Goal: Information Seeking & Learning: Learn about a topic

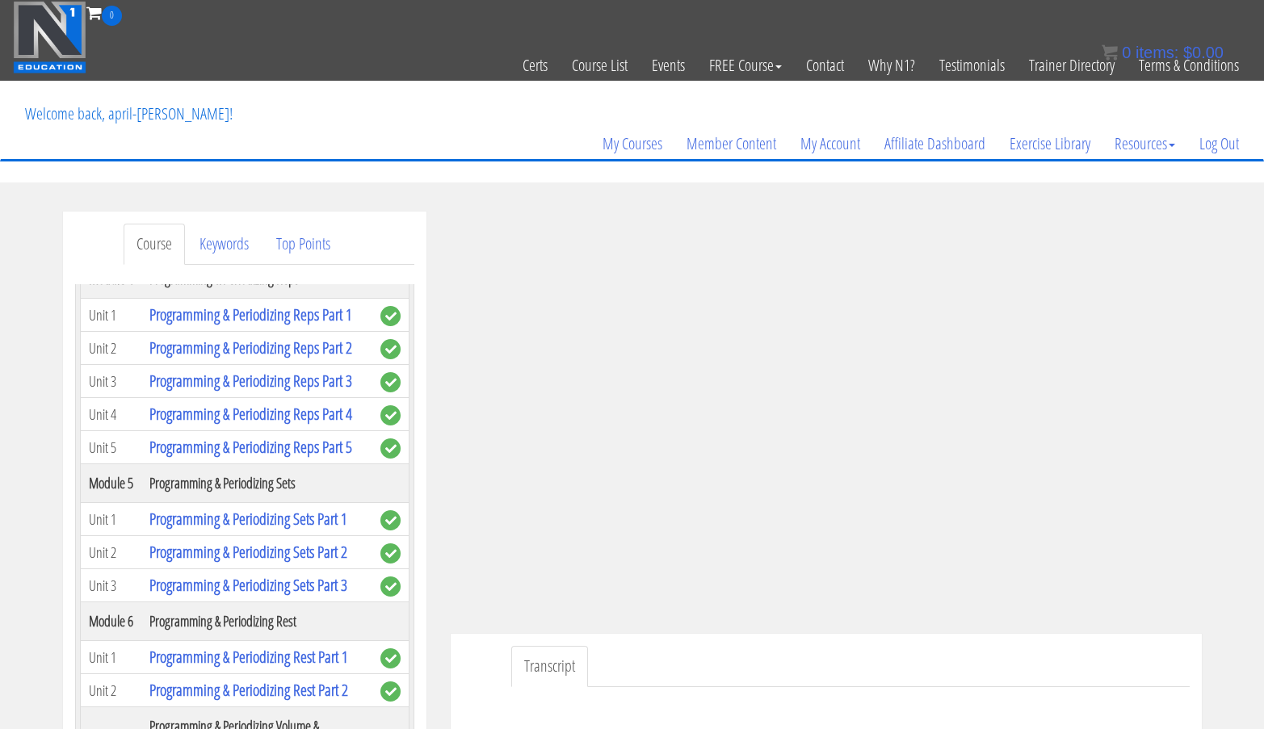
scroll to position [1441, 0]
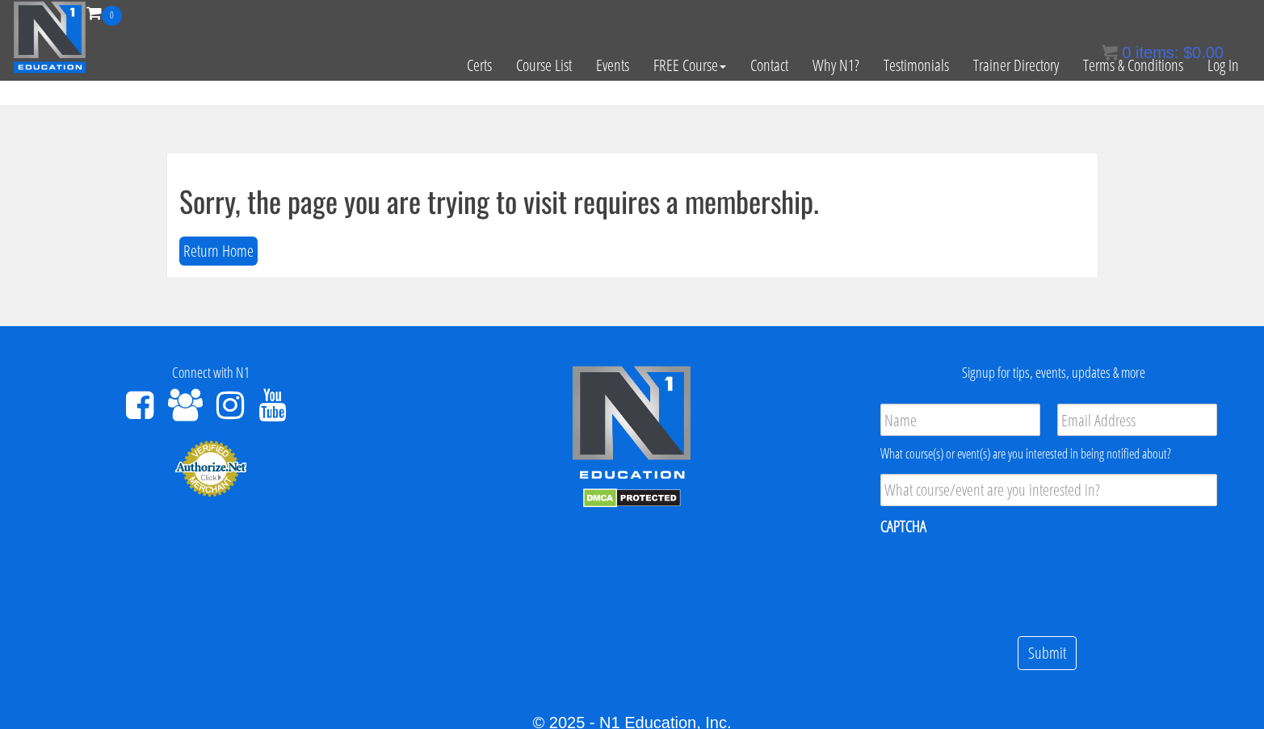
click at [1219, 64] on div "0 items: $ 0.00" at bounding box center [1163, 52] width 122 height 24
click at [1222, 72] on link "Log In" at bounding box center [1224, 65] width 56 height 79
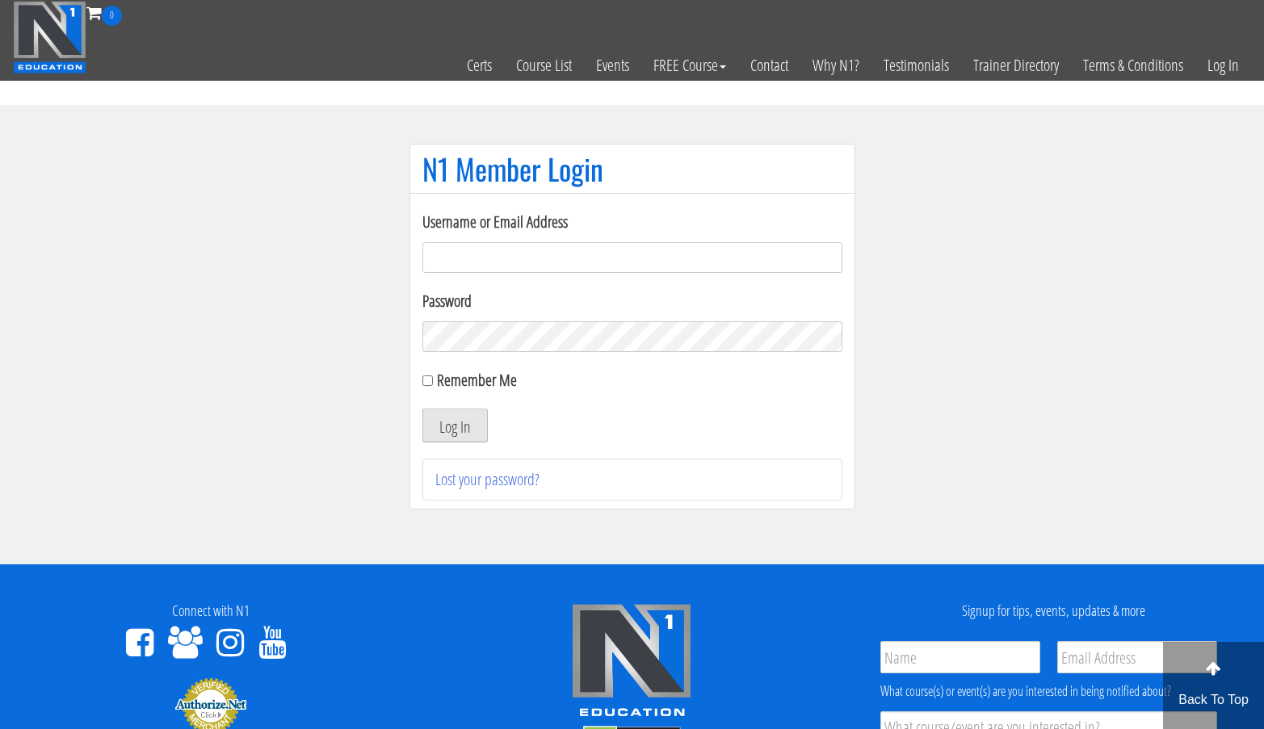
type input "[EMAIL_ADDRESS][DOMAIN_NAME]"
click at [451, 427] on button "Log In" at bounding box center [455, 426] width 65 height 34
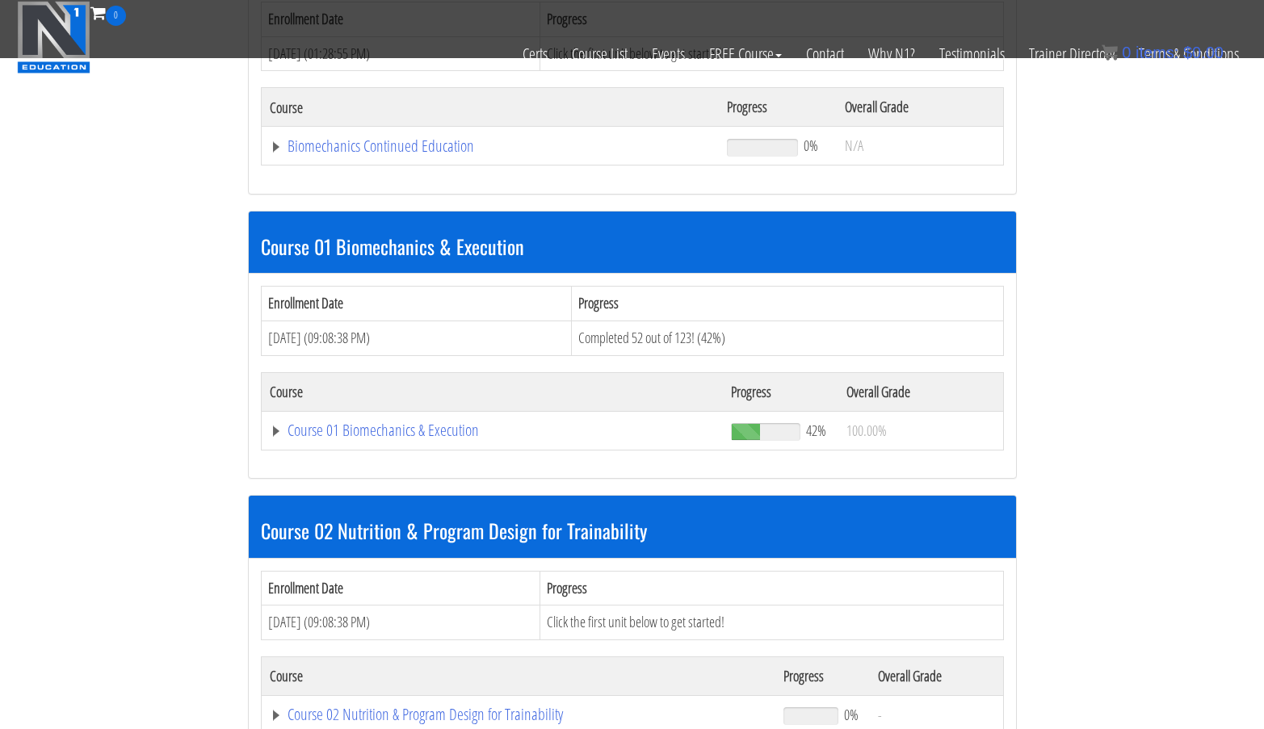
scroll to position [313, 0]
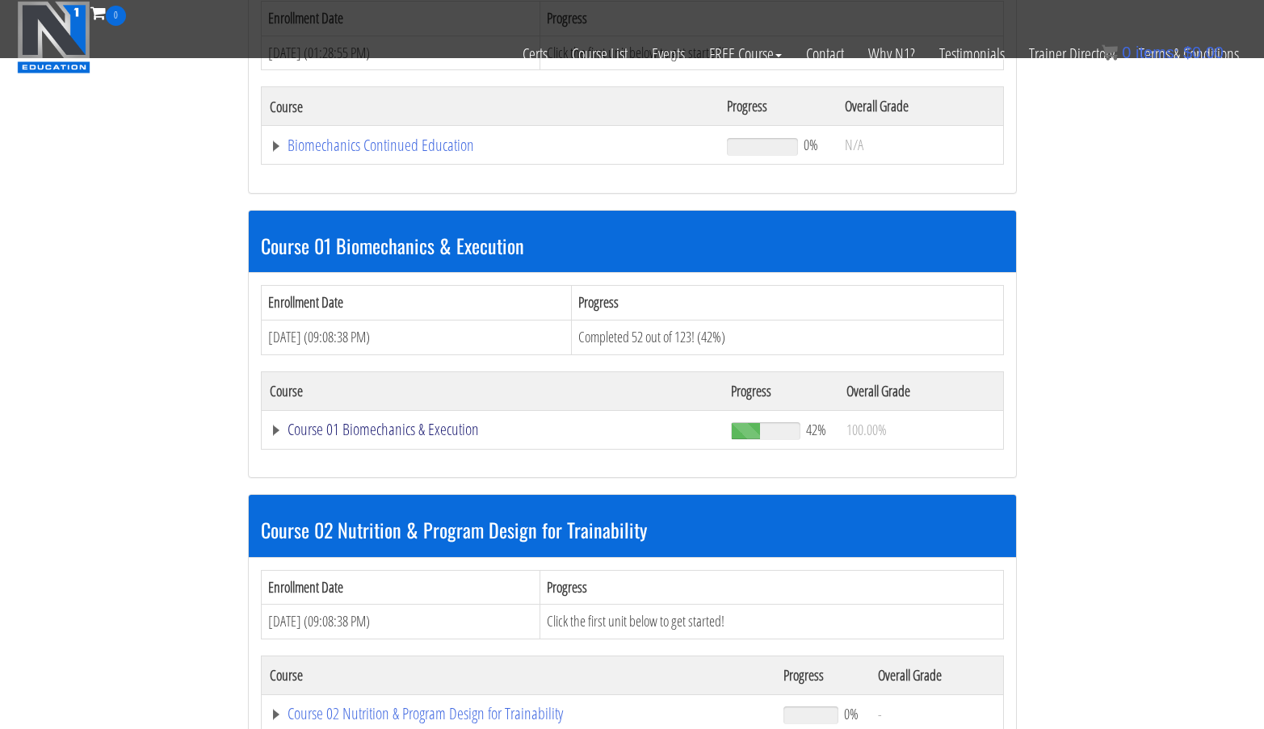
click at [432, 430] on link "Course 01 Biomechanics & Execution" at bounding box center [493, 430] width 446 height 16
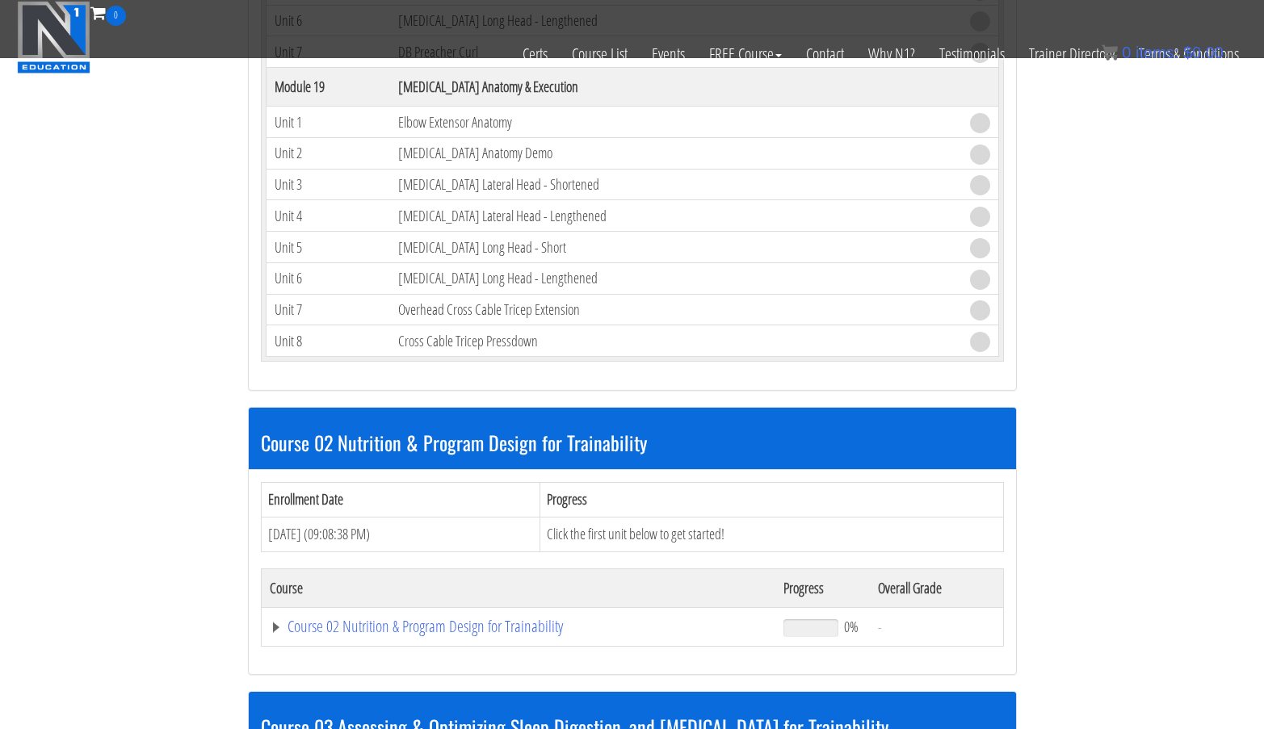
scroll to position [5109, 0]
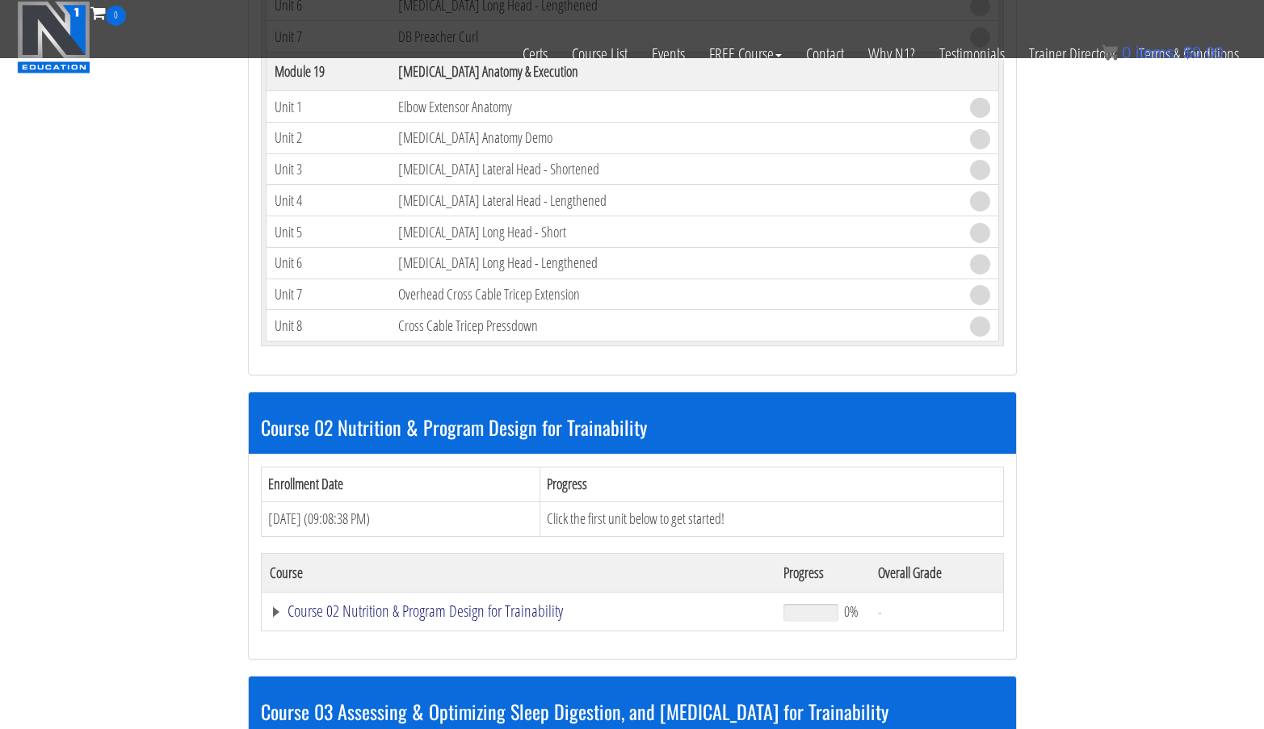
click at [389, 613] on link "Course 02 Nutrition & Program Design for Trainability" at bounding box center [519, 611] width 498 height 16
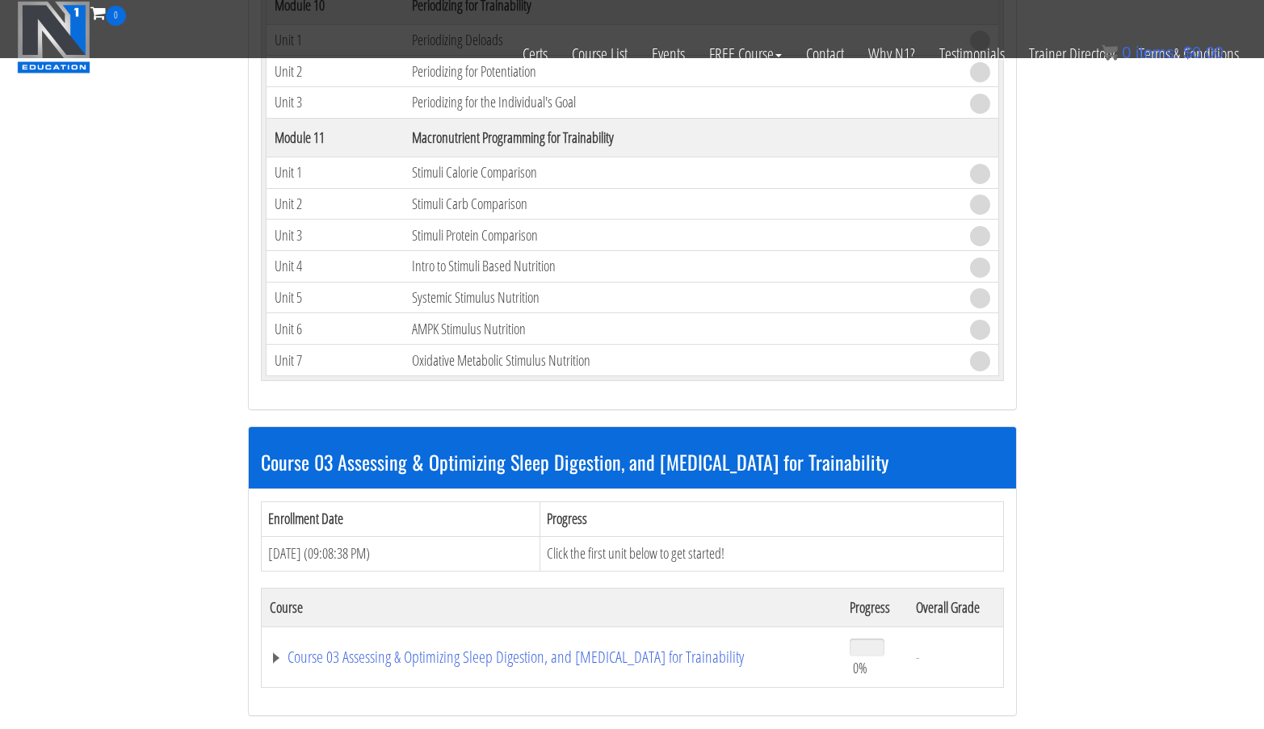
scroll to position [8771, 0]
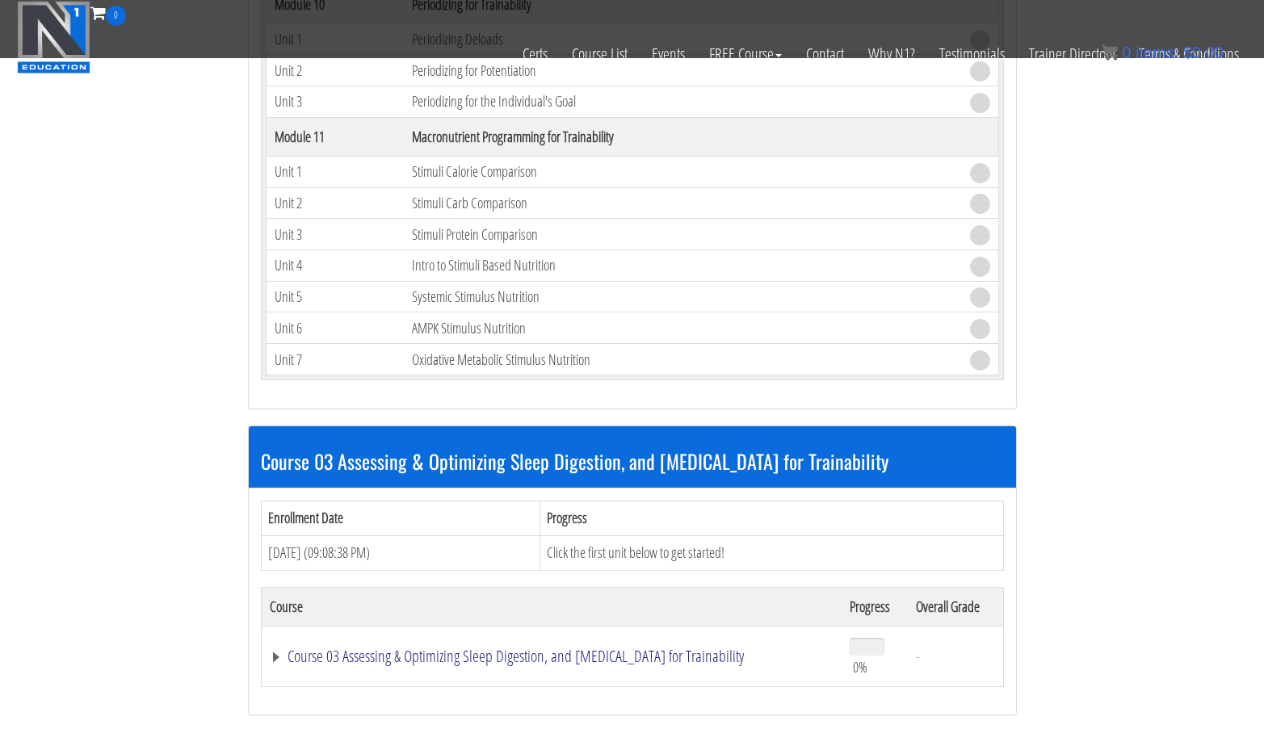
click at [440, 658] on link "Course 03 Assessing & Optimizing Sleep Digestion, and [MEDICAL_DATA] for Traina…" at bounding box center [552, 657] width 564 height 16
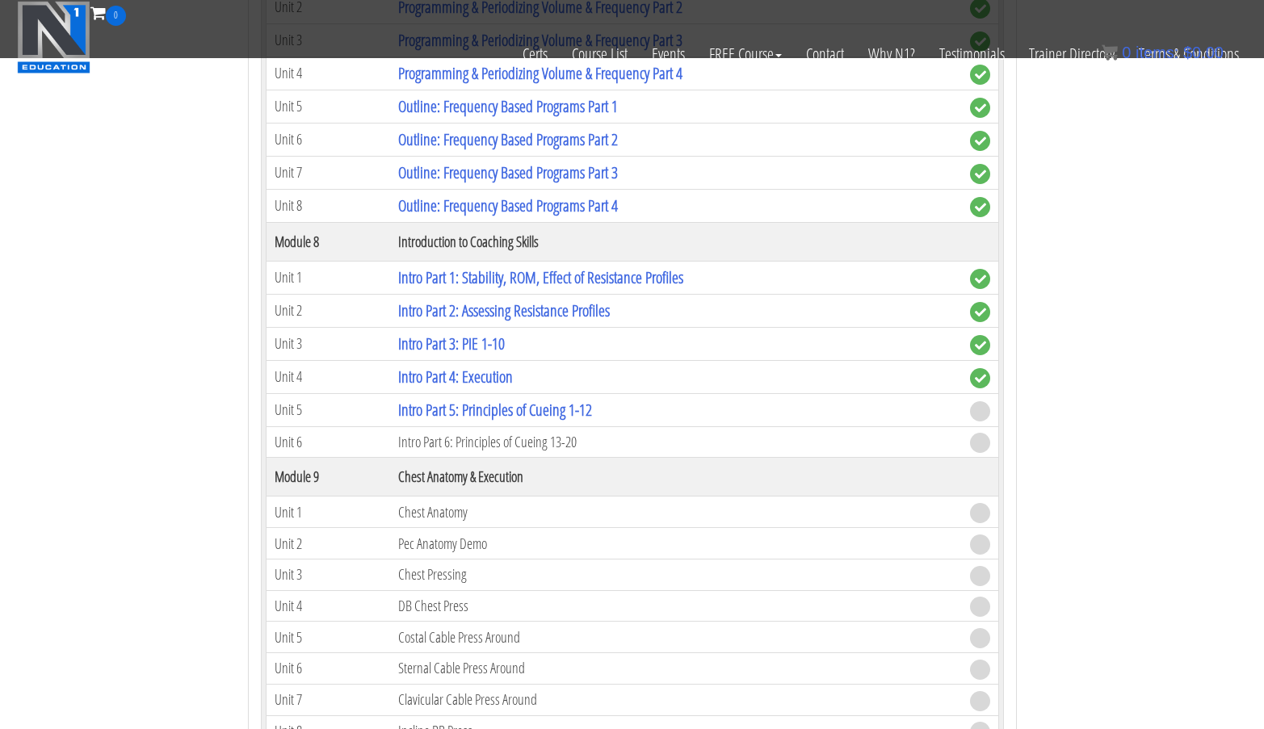
scroll to position [2419, 0]
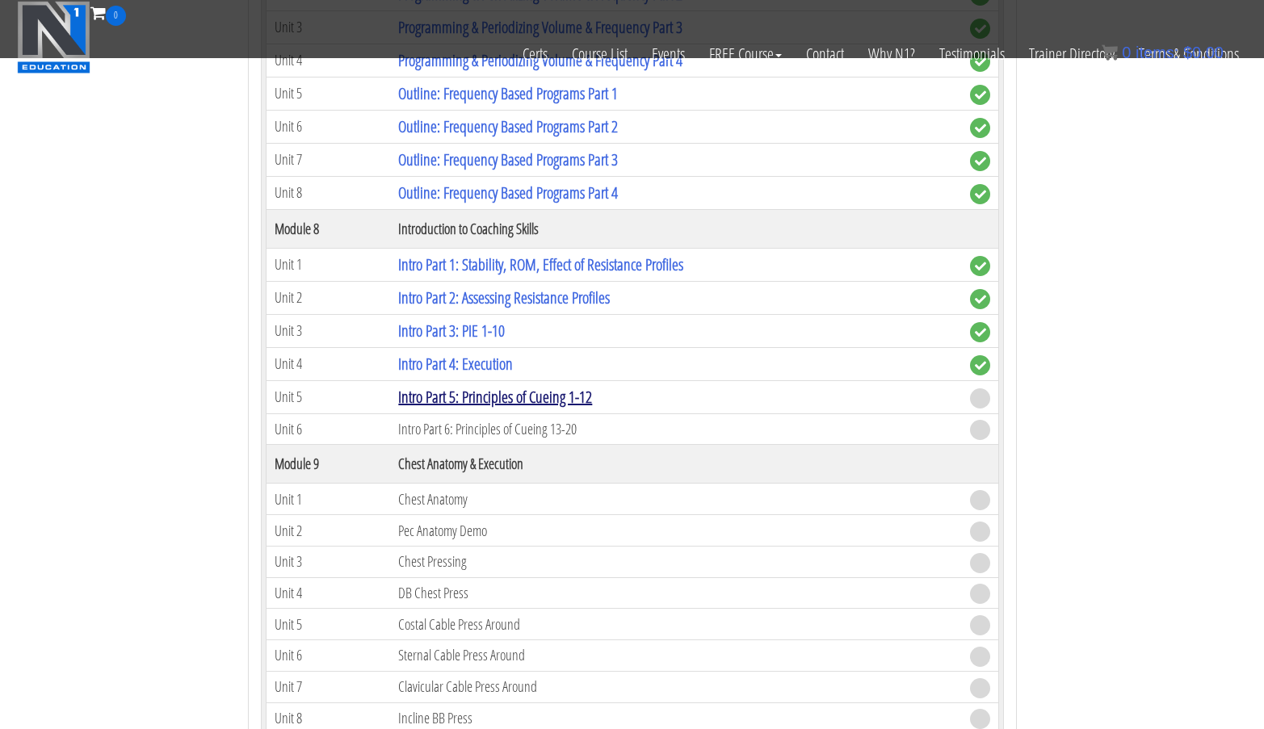
click at [574, 406] on link "Intro Part 5: Principles of Cueing 1-12" at bounding box center [495, 397] width 194 height 22
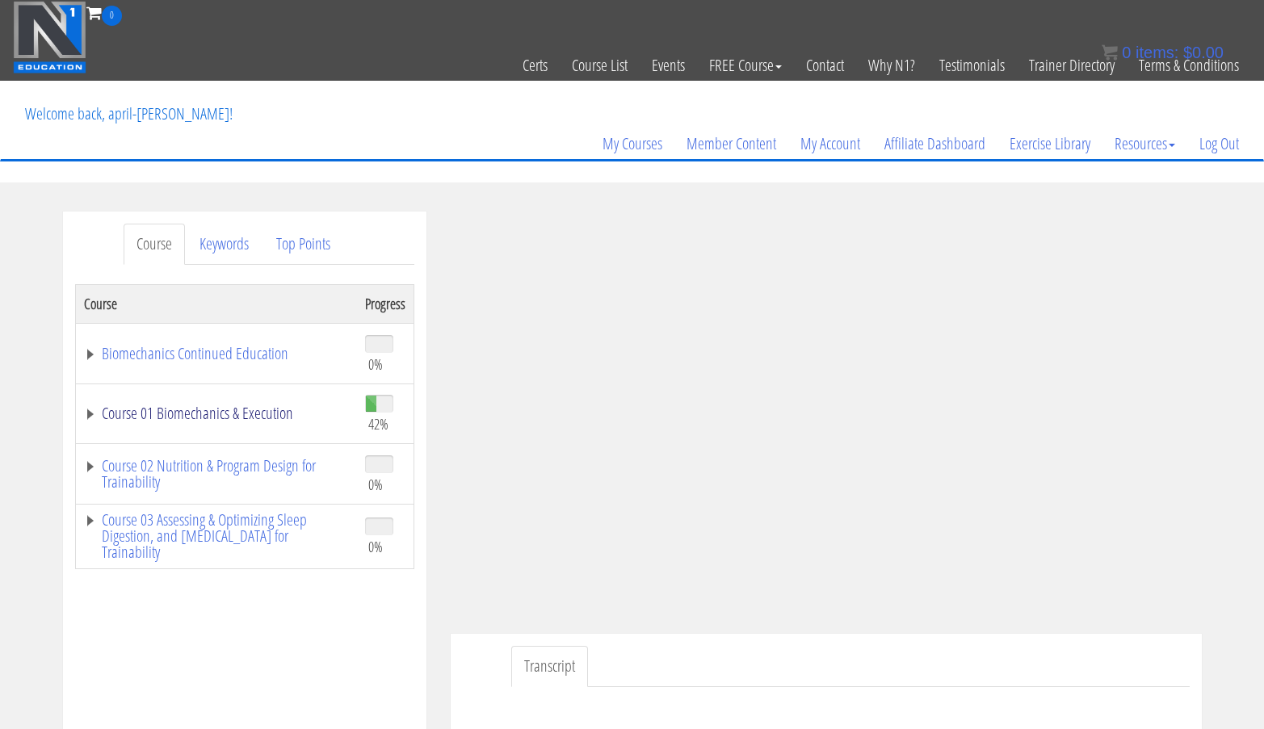
click at [197, 422] on link "Course 01 Biomechanics & Execution" at bounding box center [216, 414] width 265 height 16
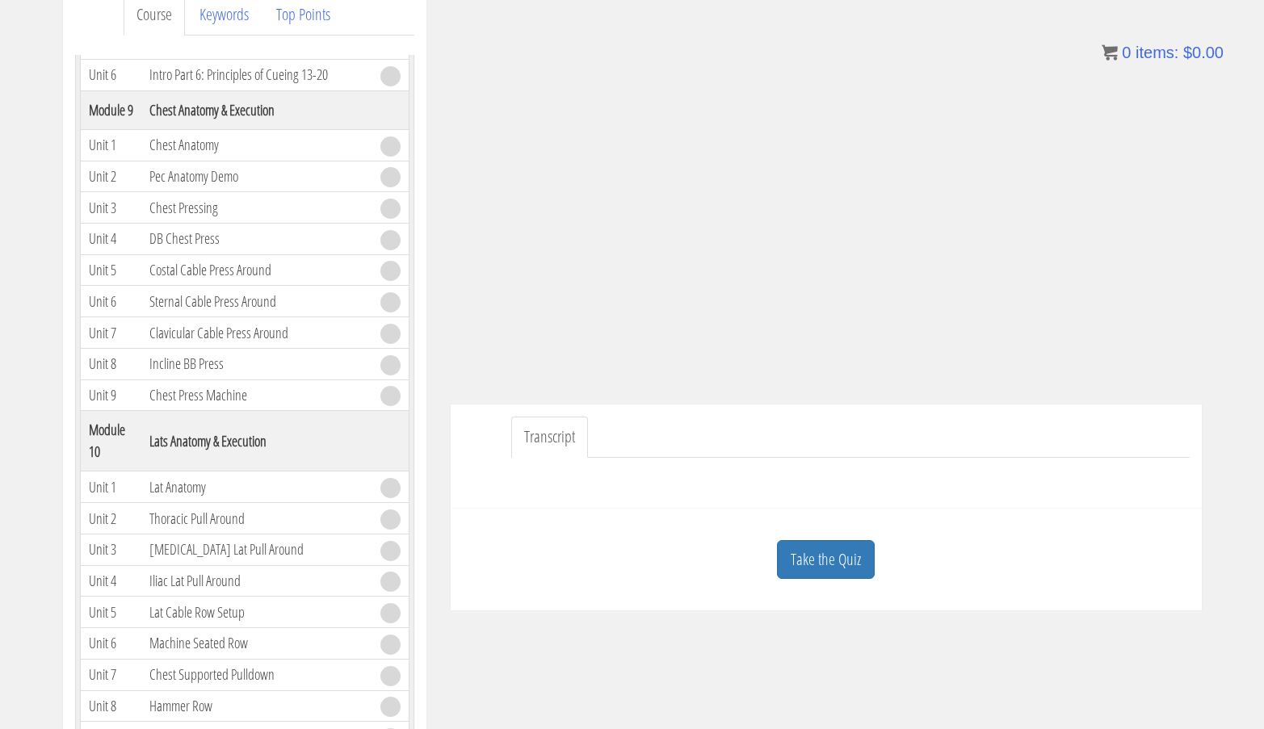
scroll to position [229, 0]
click at [845, 561] on link "Take the Quiz" at bounding box center [826, 561] width 98 height 40
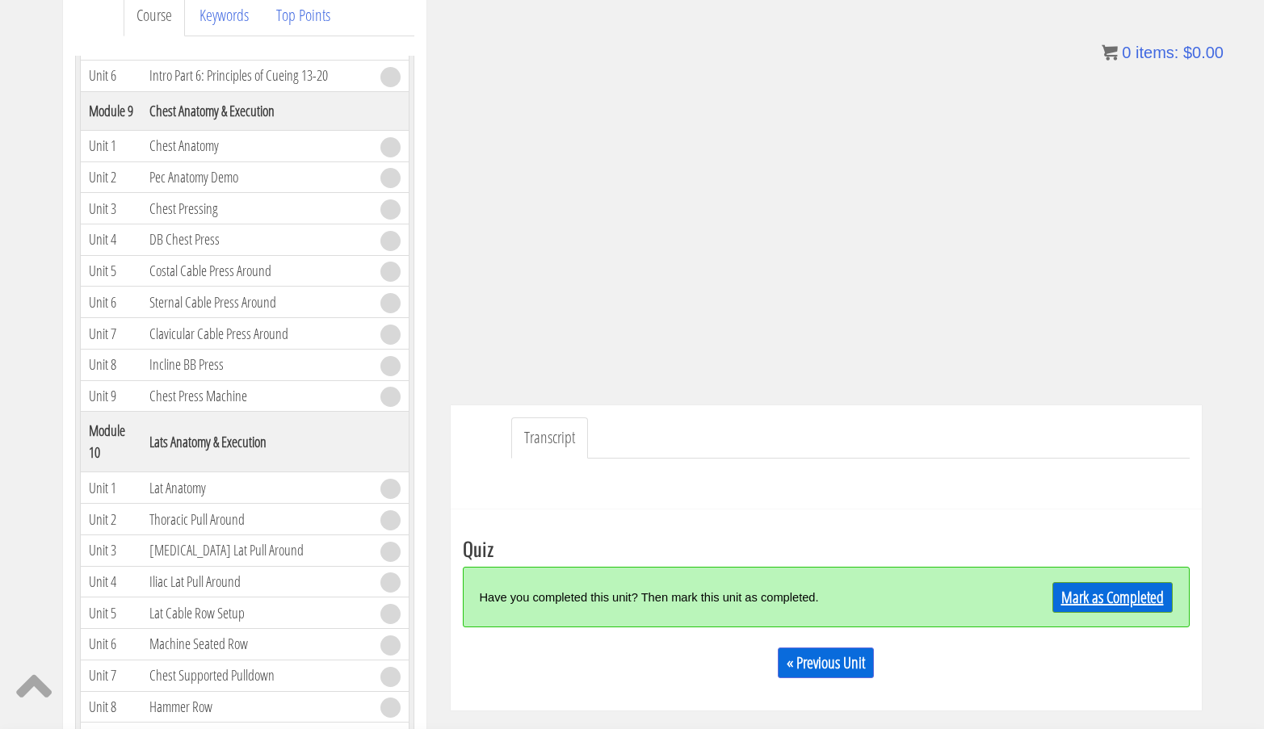
click at [1090, 598] on link "Mark as Completed" at bounding box center [1113, 597] width 120 height 31
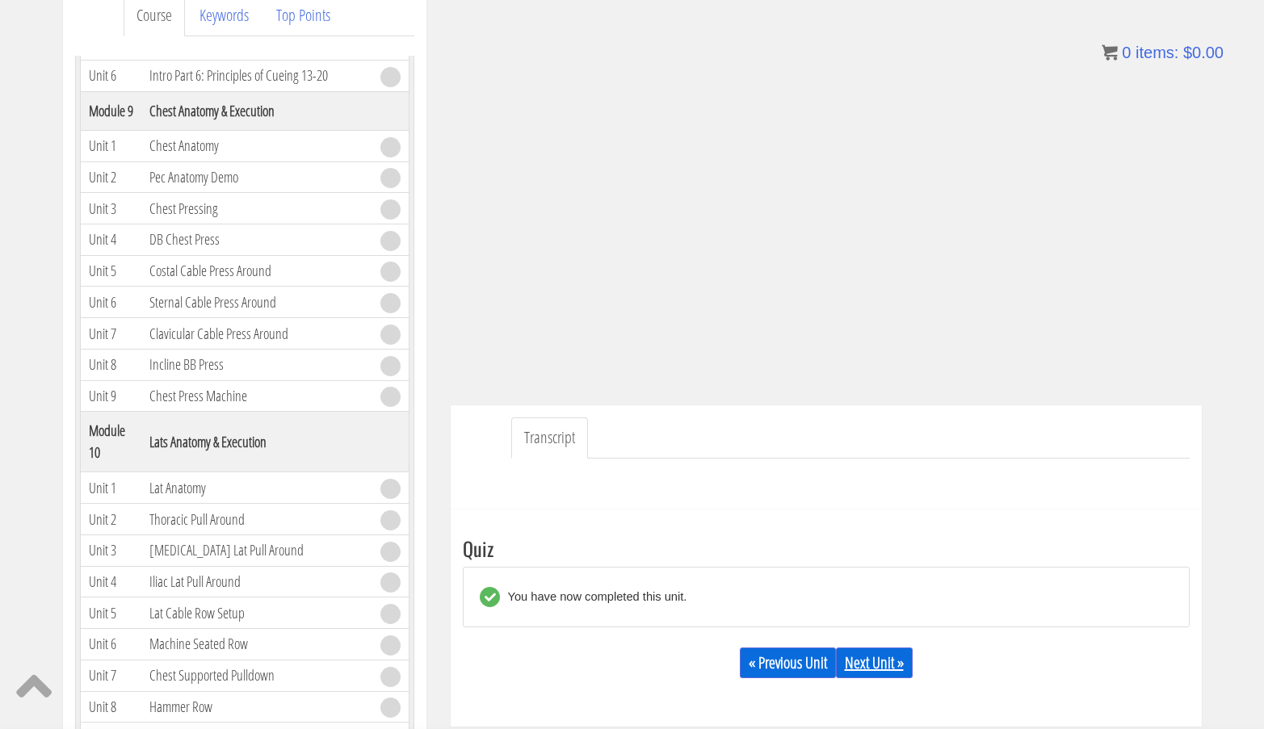
click at [885, 670] on link "Next Unit »" at bounding box center [874, 663] width 77 height 31
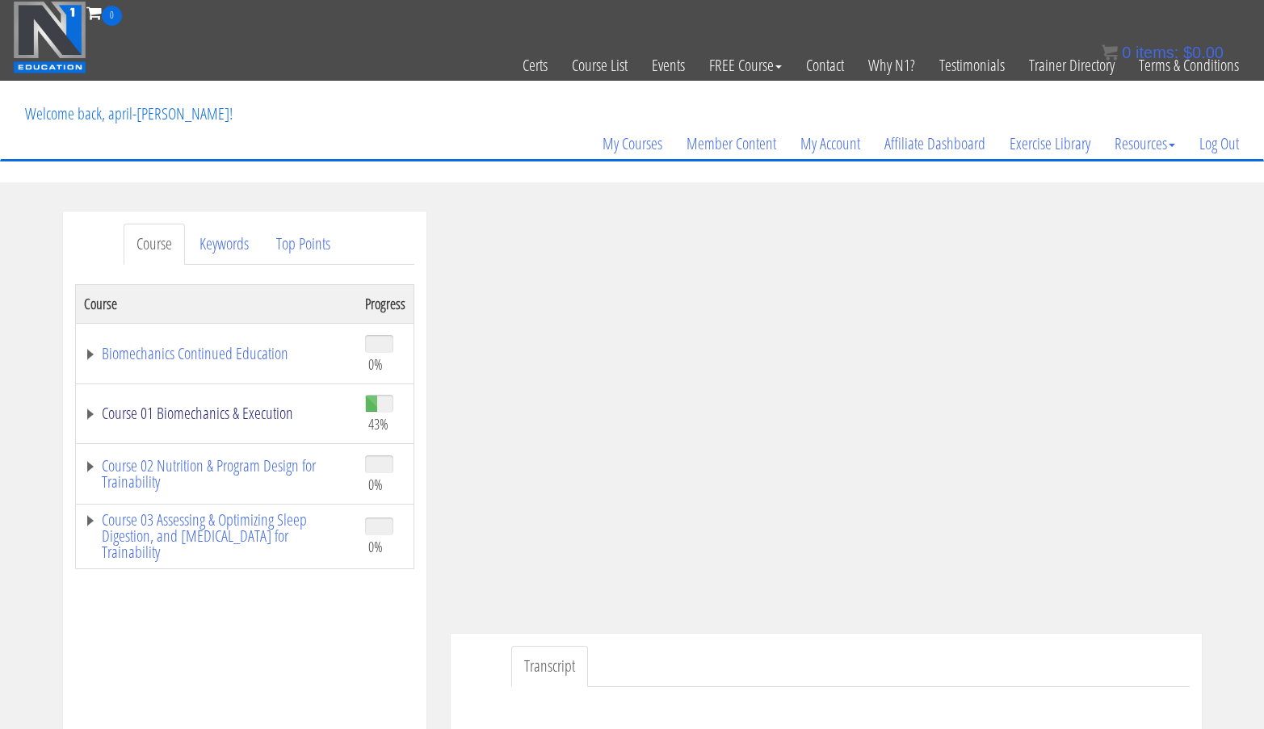
click at [259, 418] on link "Course 01 Biomechanics & Execution" at bounding box center [216, 414] width 265 height 16
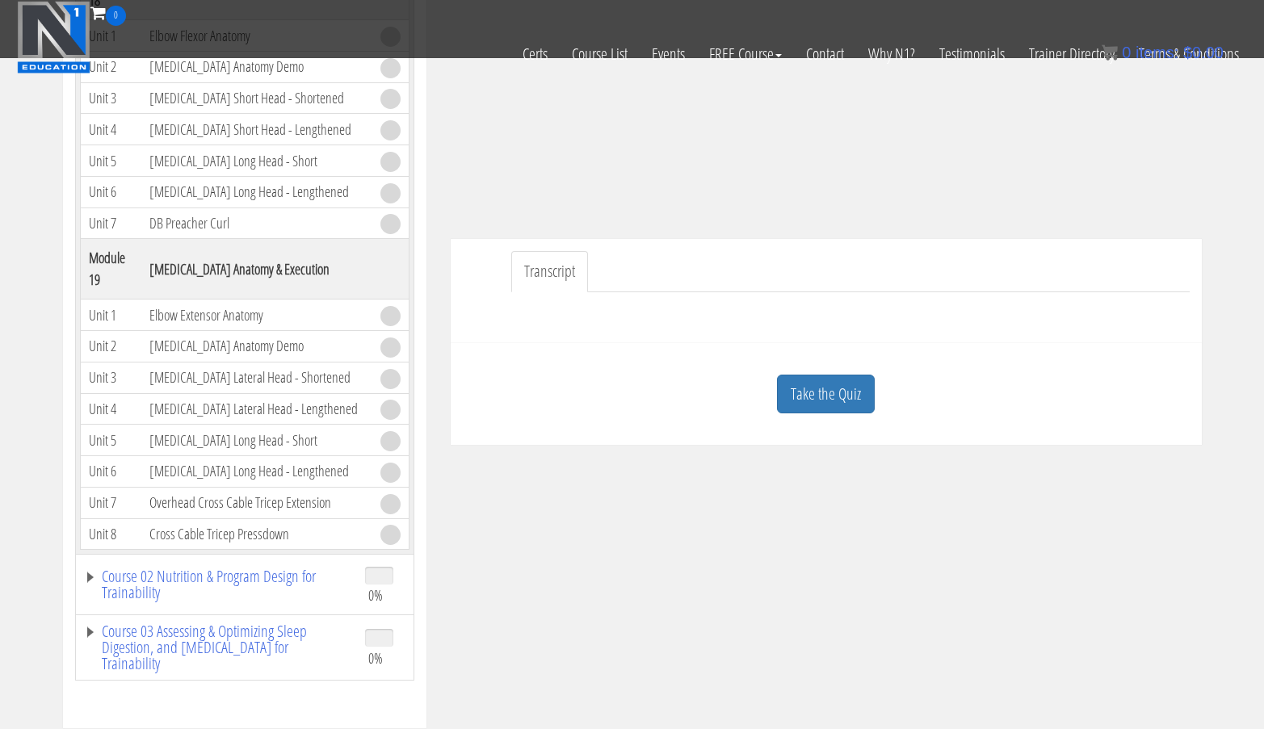
scroll to position [295, 0]
click at [217, 567] on link "Course 02 Nutrition & Program Design for Trainability" at bounding box center [216, 583] width 265 height 32
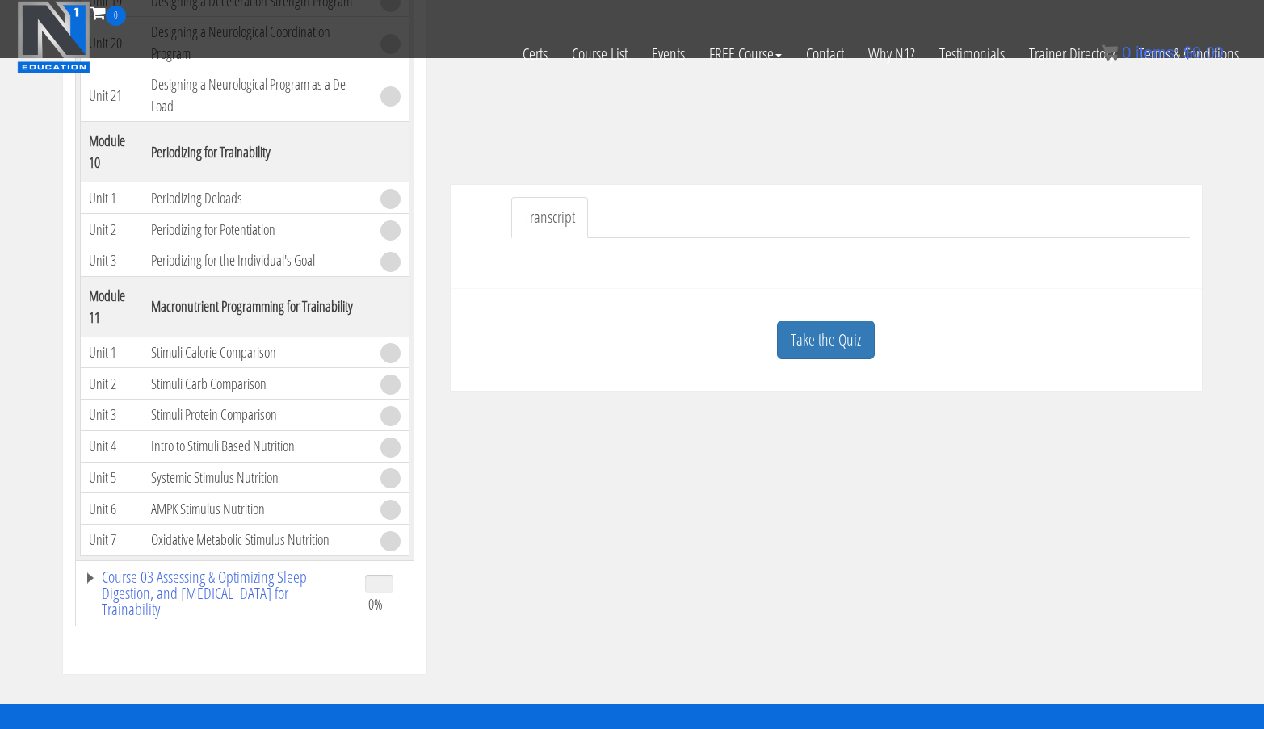
scroll to position [349, 0]
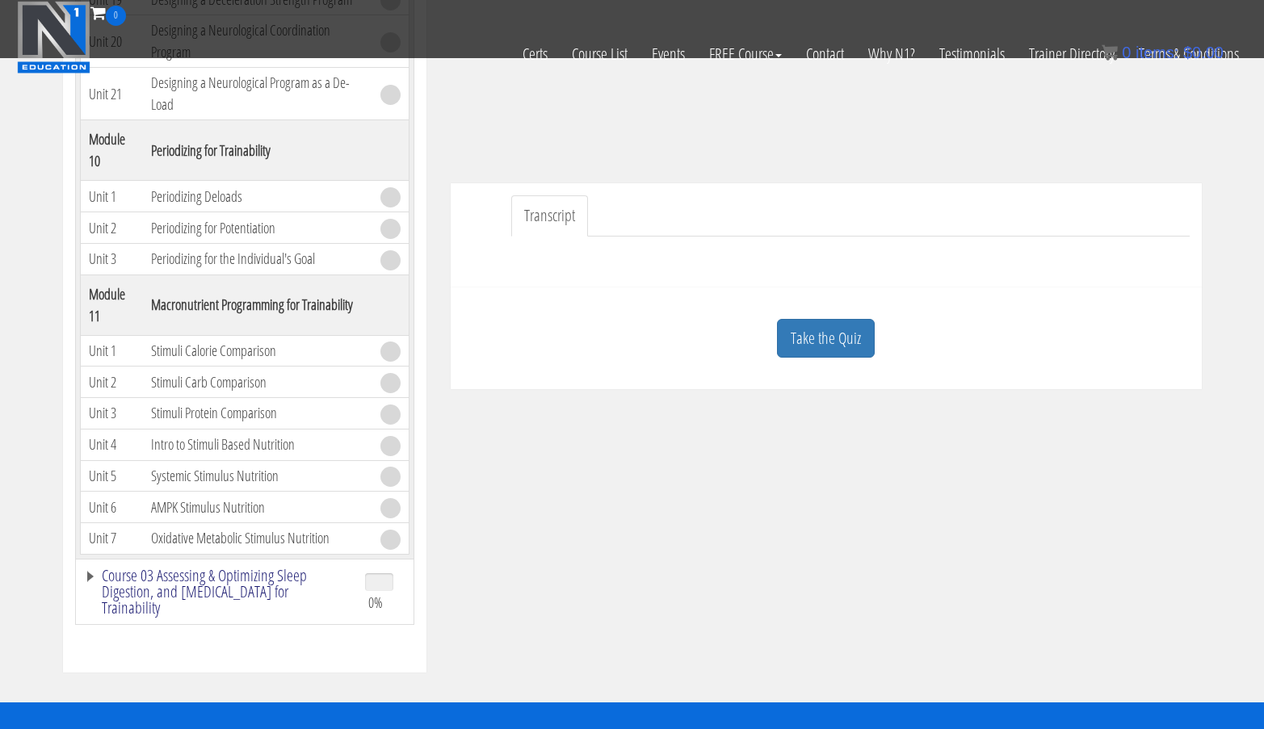
click at [204, 574] on link "Course 03 Assessing & Optimizing Sleep Digestion, and [MEDICAL_DATA] for Traina…" at bounding box center [216, 592] width 265 height 48
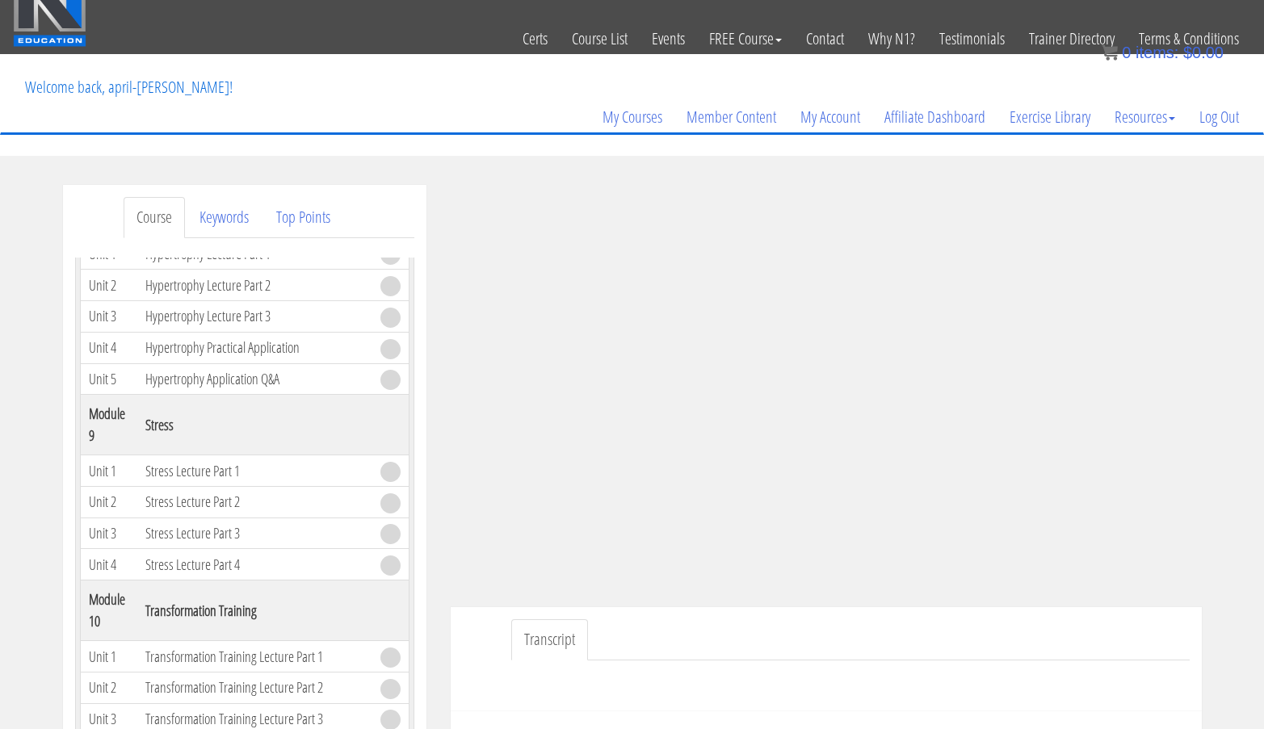
scroll to position [0, 0]
